Goal: Information Seeking & Learning: Check status

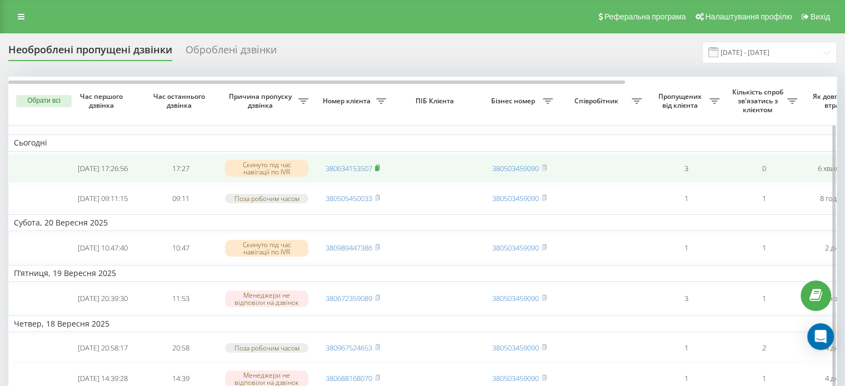
click at [378, 168] on rect at bounding box center [376, 168] width 3 height 5
